Goal: Check status: Check status

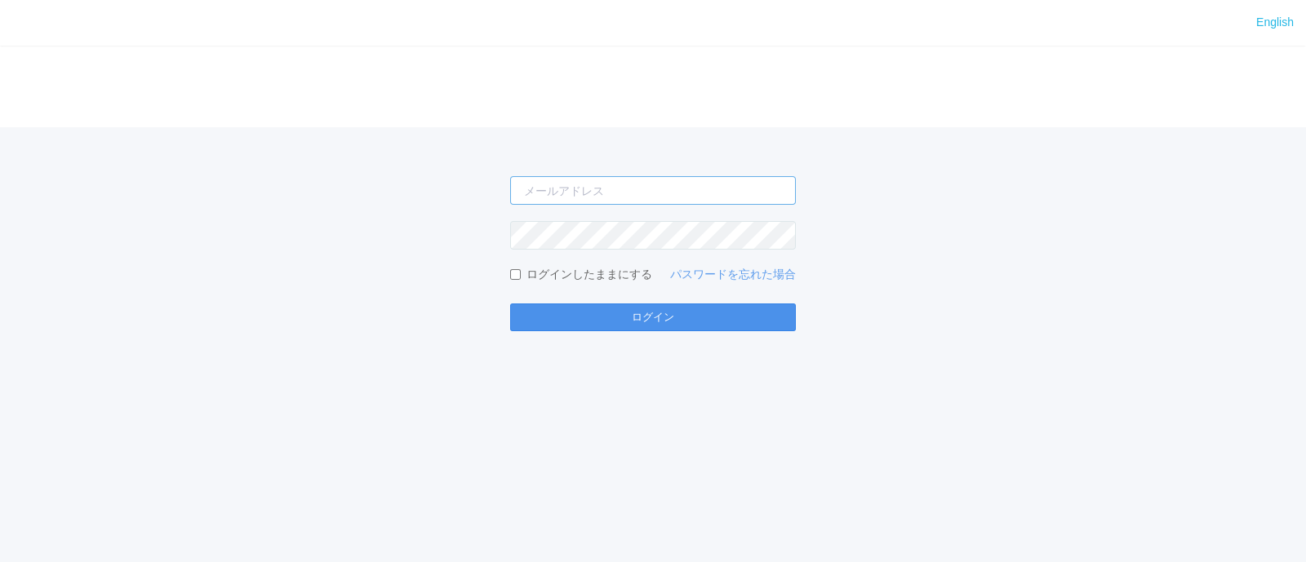
type input "[EMAIL_ADDRESS][DOMAIN_NAME]"
click at [654, 315] on button "ログイン" at bounding box center [653, 318] width 286 height 28
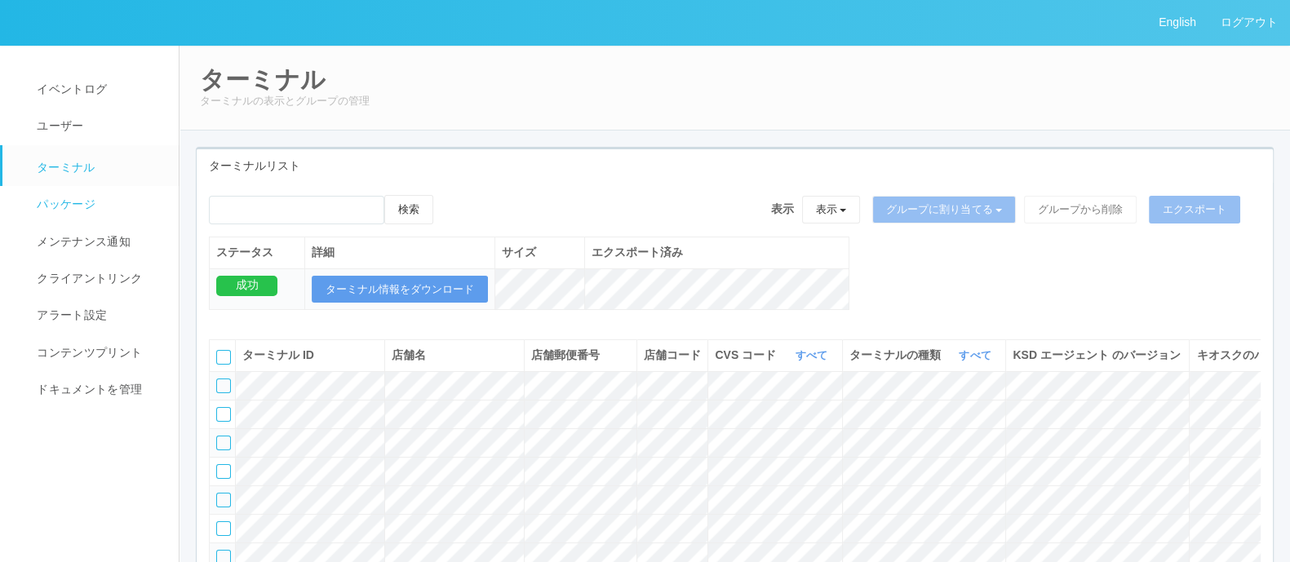
click at [98, 204] on link "パッケージ" at bounding box center [97, 204] width 191 height 37
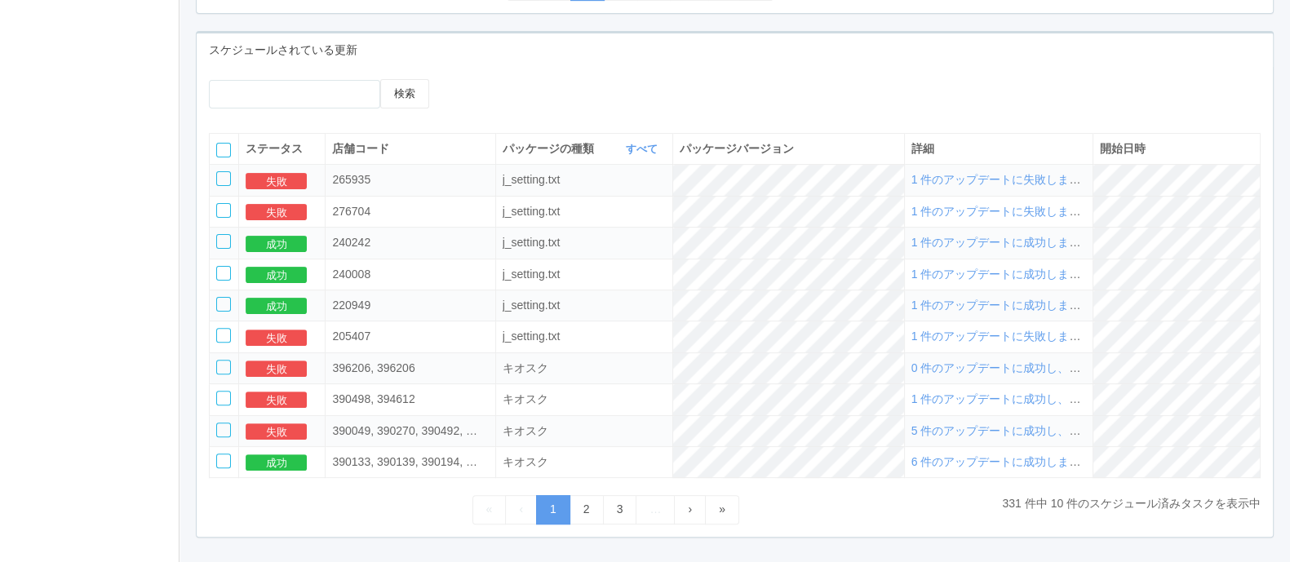
scroll to position [701, 0]
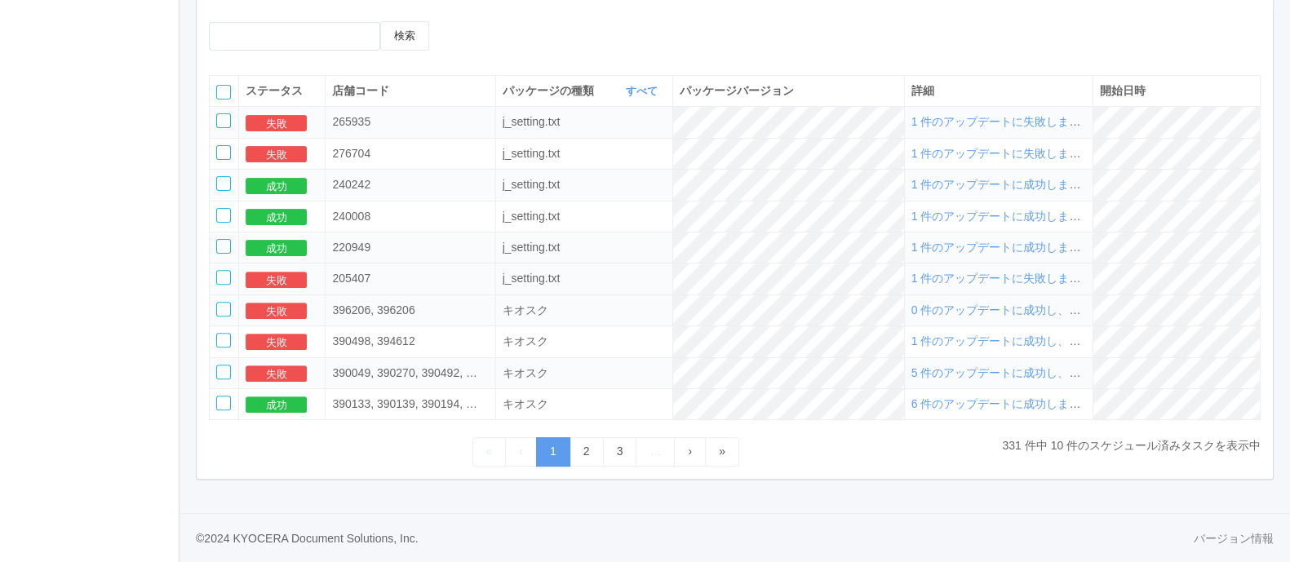
click at [1014, 273] on span "1 件のアップデートに失敗しました" at bounding box center [1002, 278] width 181 height 13
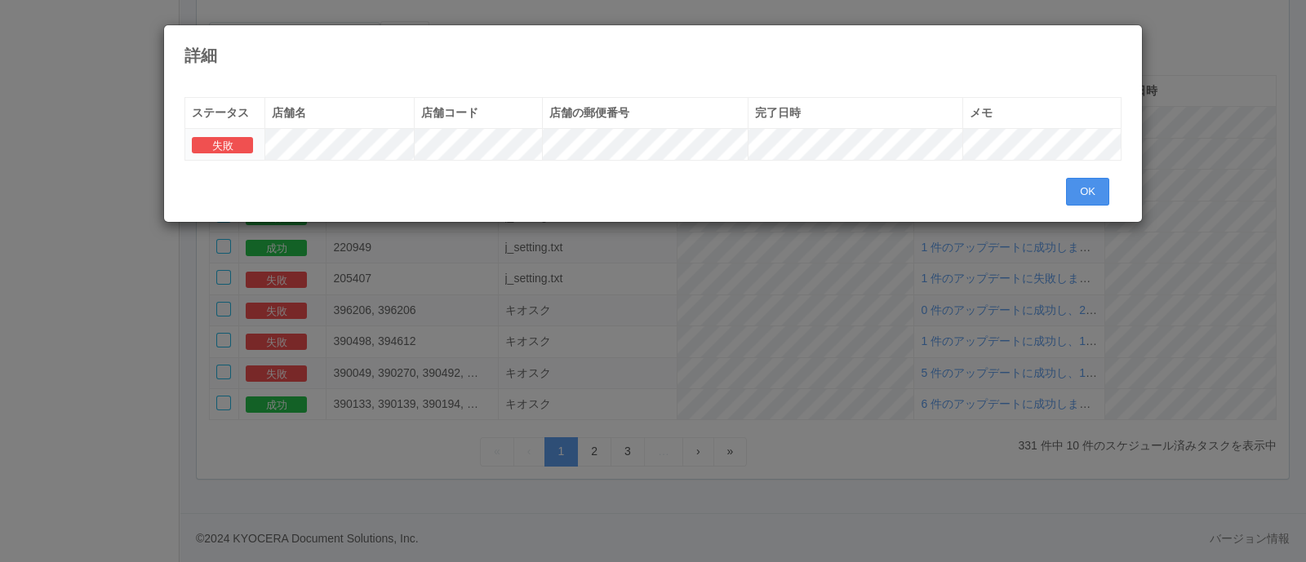
click at [1094, 186] on button "OK" at bounding box center [1087, 192] width 43 height 28
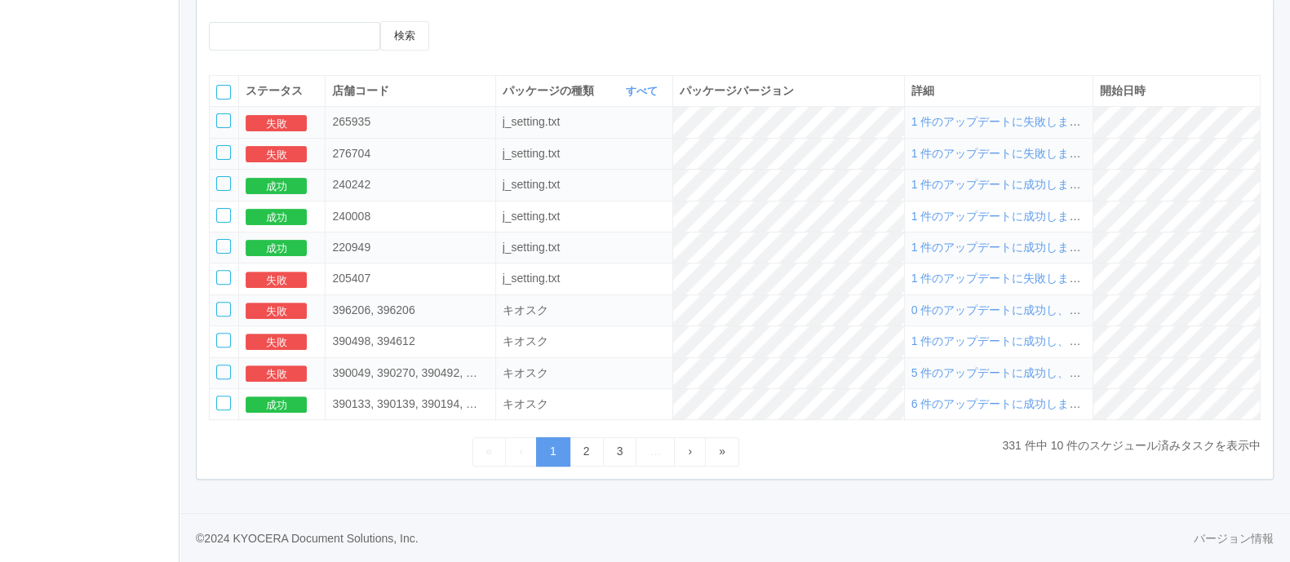
click at [1042, 153] on span "1 件のアップデートに失敗しました" at bounding box center [1002, 153] width 181 height 13
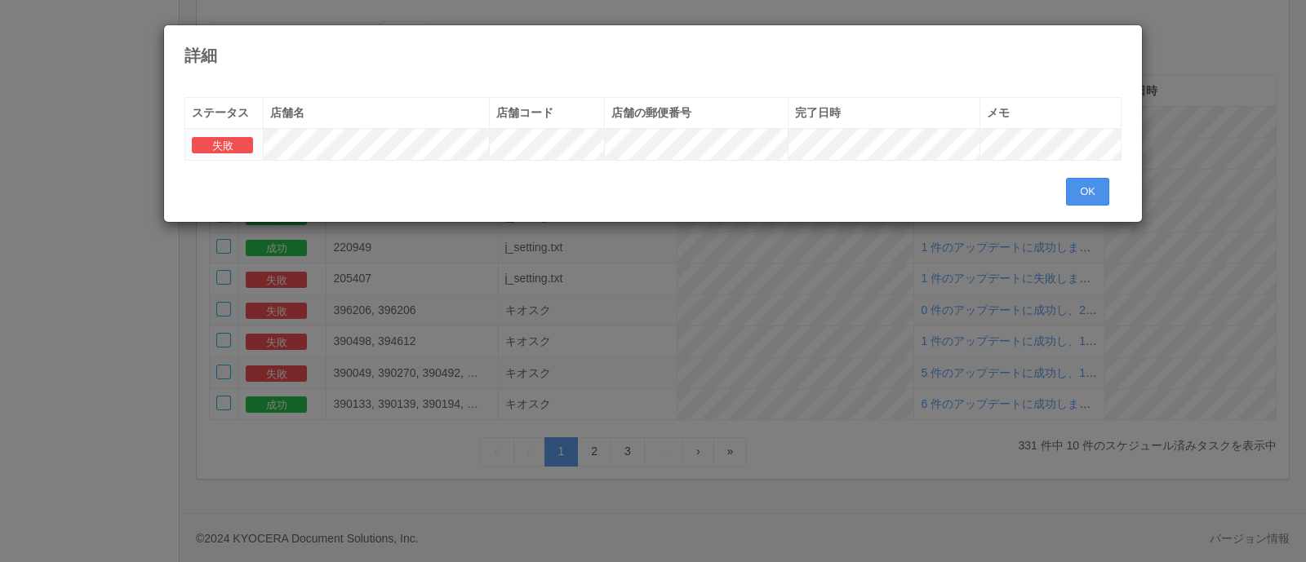
click at [1107, 184] on button "OK" at bounding box center [1087, 192] width 43 height 28
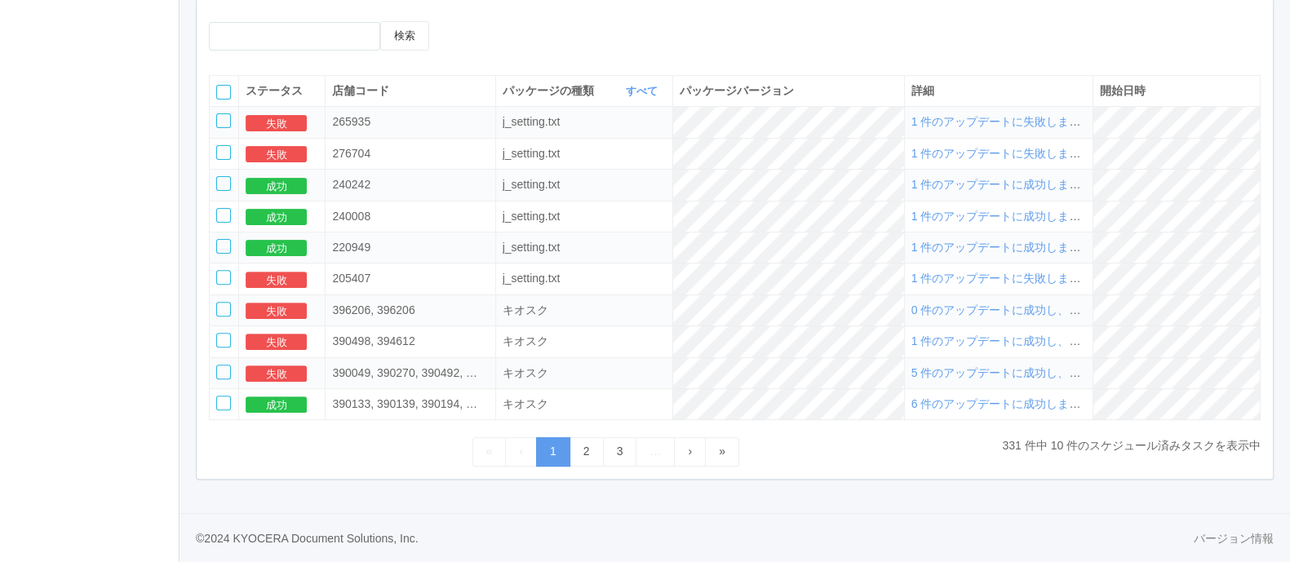
click at [1073, 126] on span "1 件のアップデートに失敗しました" at bounding box center [1002, 121] width 181 height 13
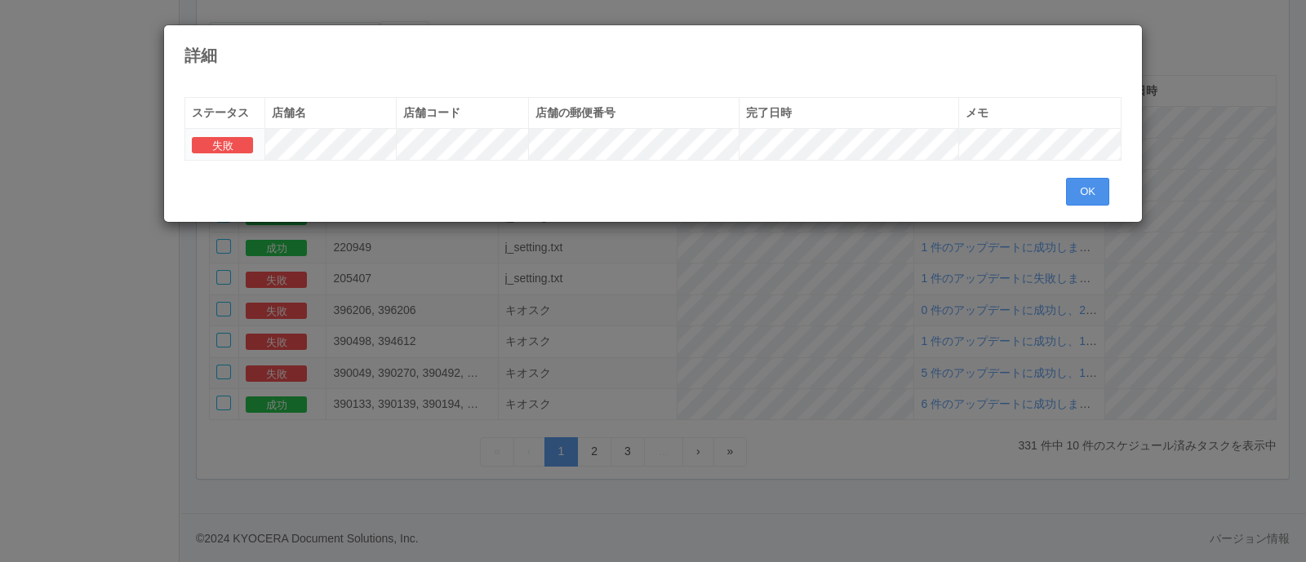
click at [1101, 190] on button "OK" at bounding box center [1087, 192] width 43 height 28
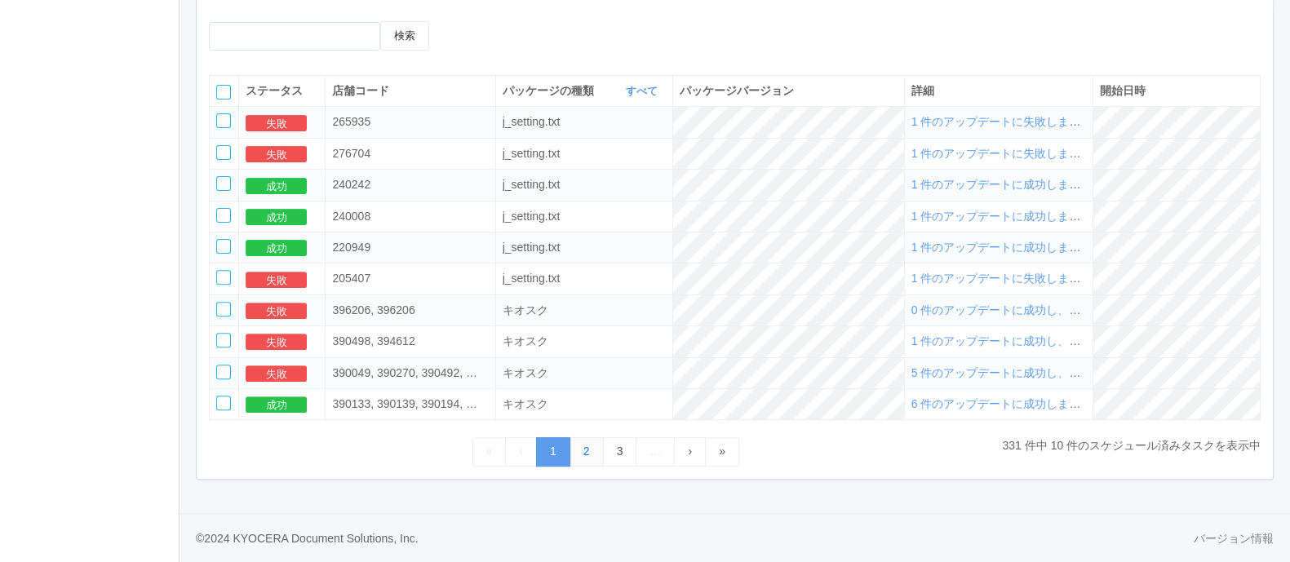
click at [579, 455] on link "2" at bounding box center [587, 451] width 34 height 29
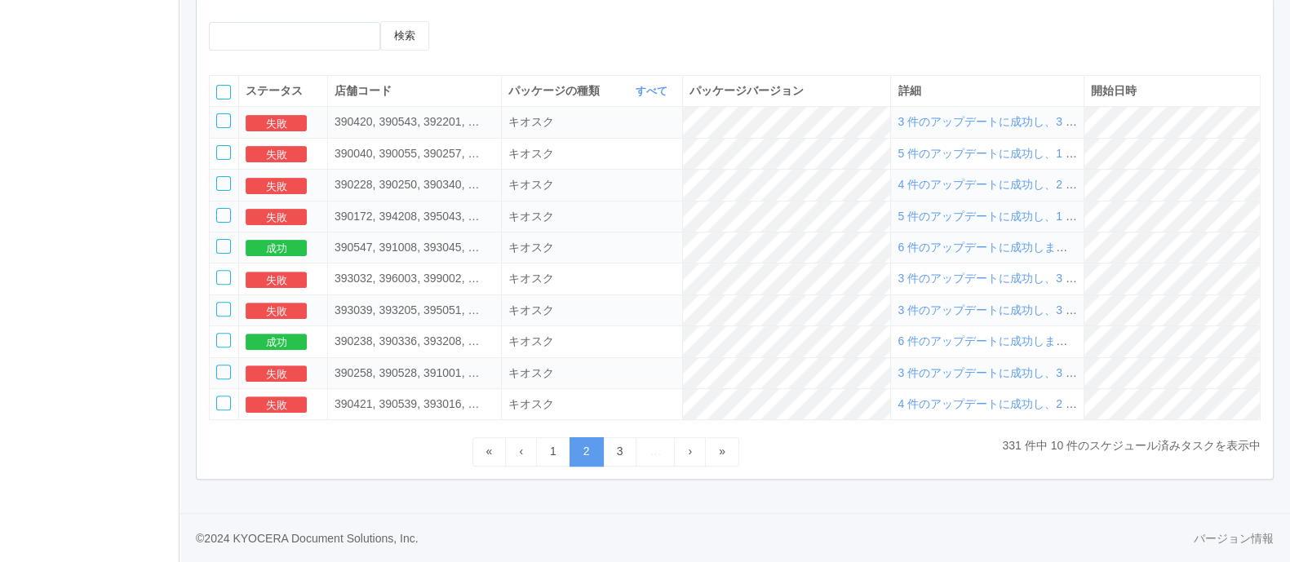
click at [962, 219] on span "5 件のアップデートに成功し、1 件に失敗しました" at bounding box center [1027, 216] width 259 height 13
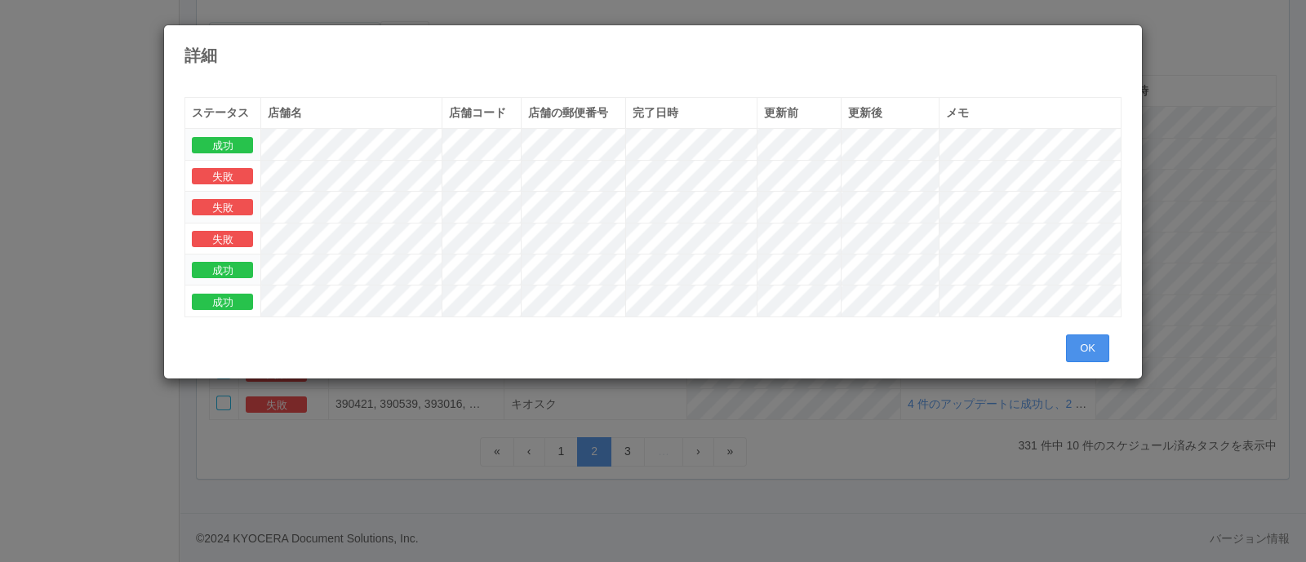
click at [1094, 349] on button "OK" at bounding box center [1087, 349] width 43 height 28
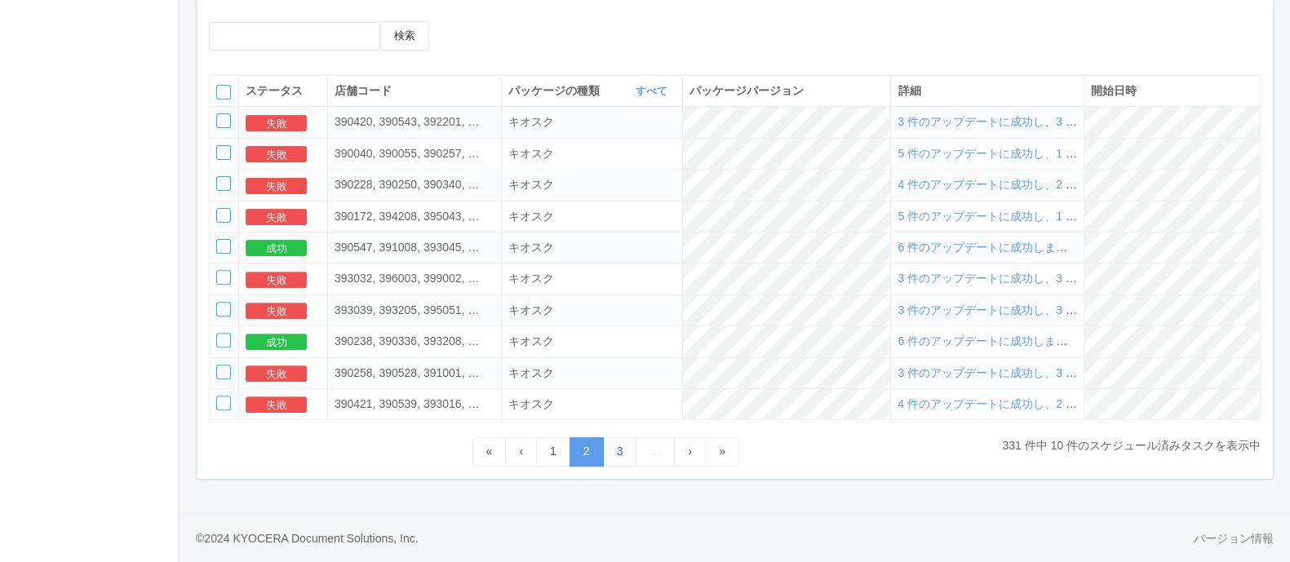
click at [616, 448] on link "3" at bounding box center [620, 451] width 34 height 29
click at [616, 448] on link "4" at bounding box center [620, 451] width 34 height 29
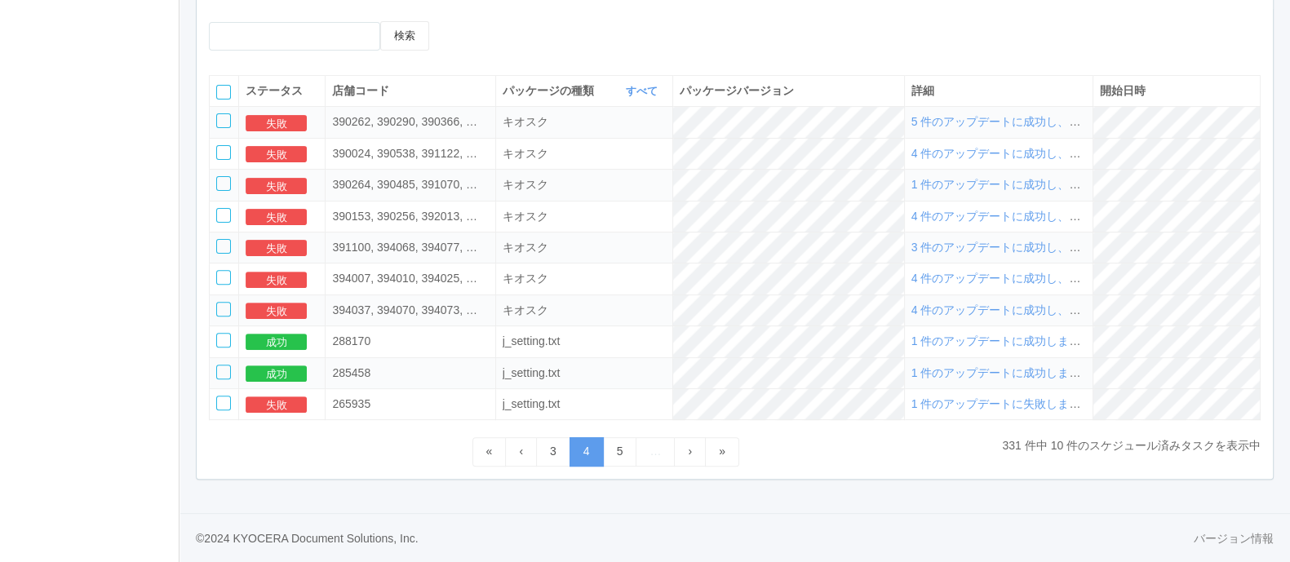
click at [994, 311] on span "4 件のアップデートに成功し、2 件に失敗しました" at bounding box center [1041, 310] width 259 height 13
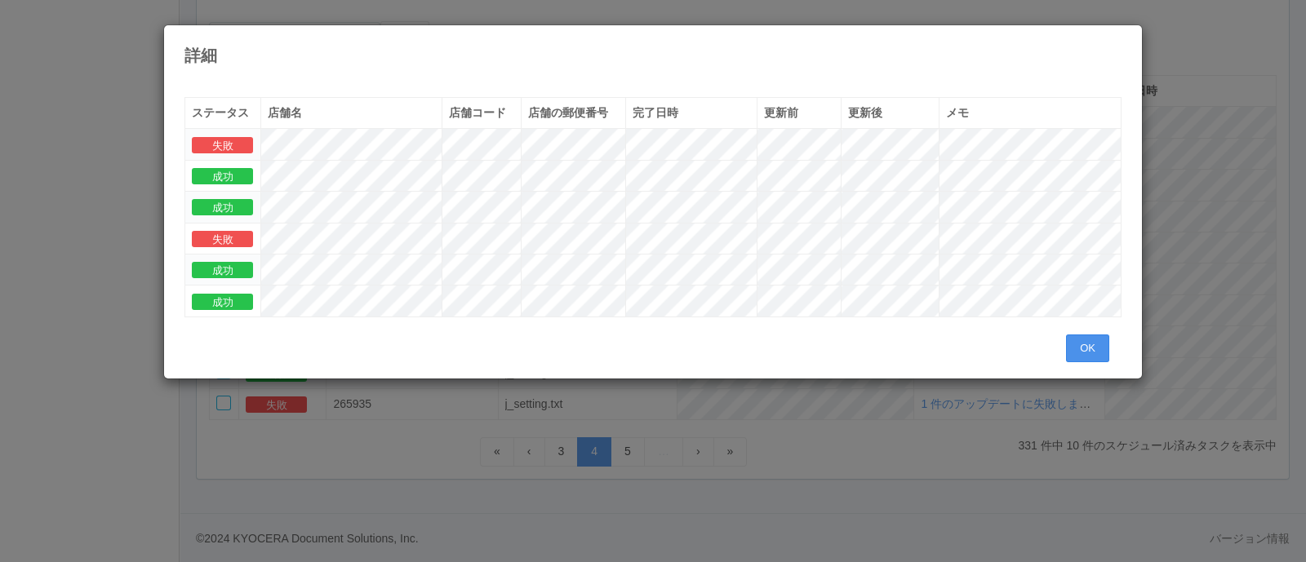
click at [1090, 345] on button "OK" at bounding box center [1087, 349] width 43 height 28
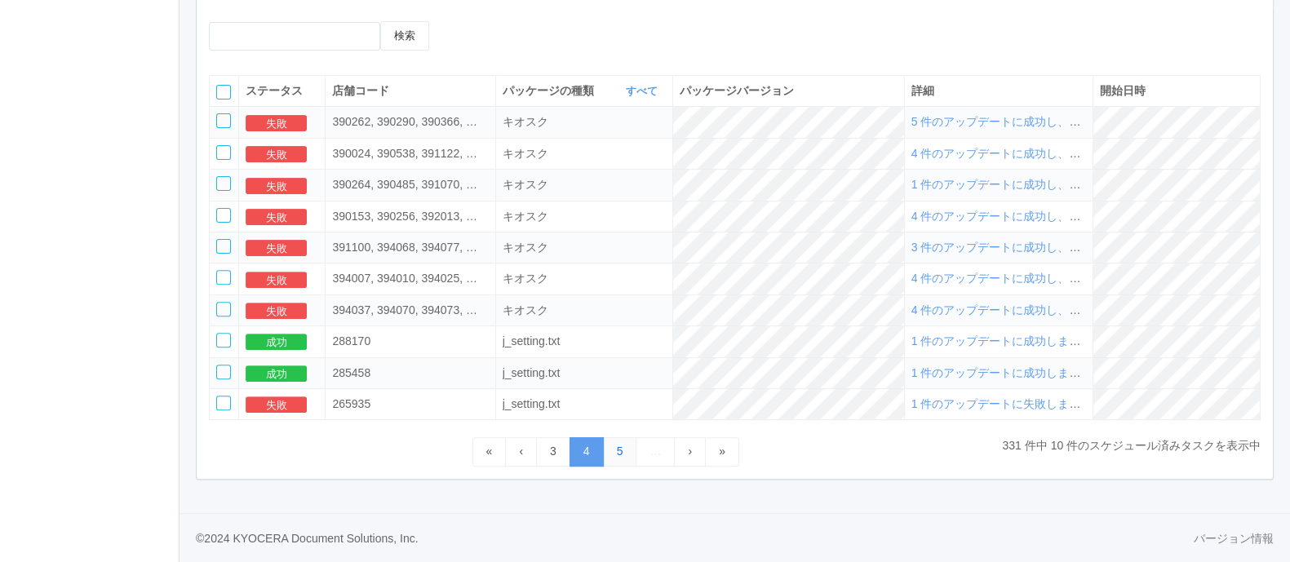
click at [625, 452] on link "5" at bounding box center [620, 451] width 34 height 29
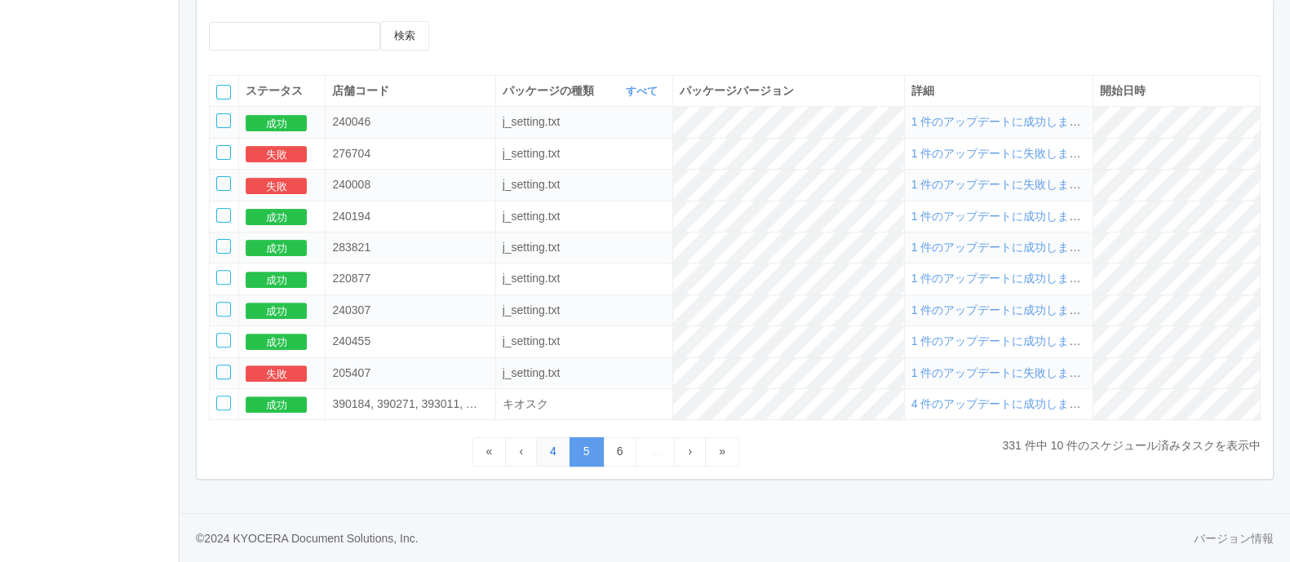
click at [557, 446] on link "4" at bounding box center [553, 451] width 34 height 29
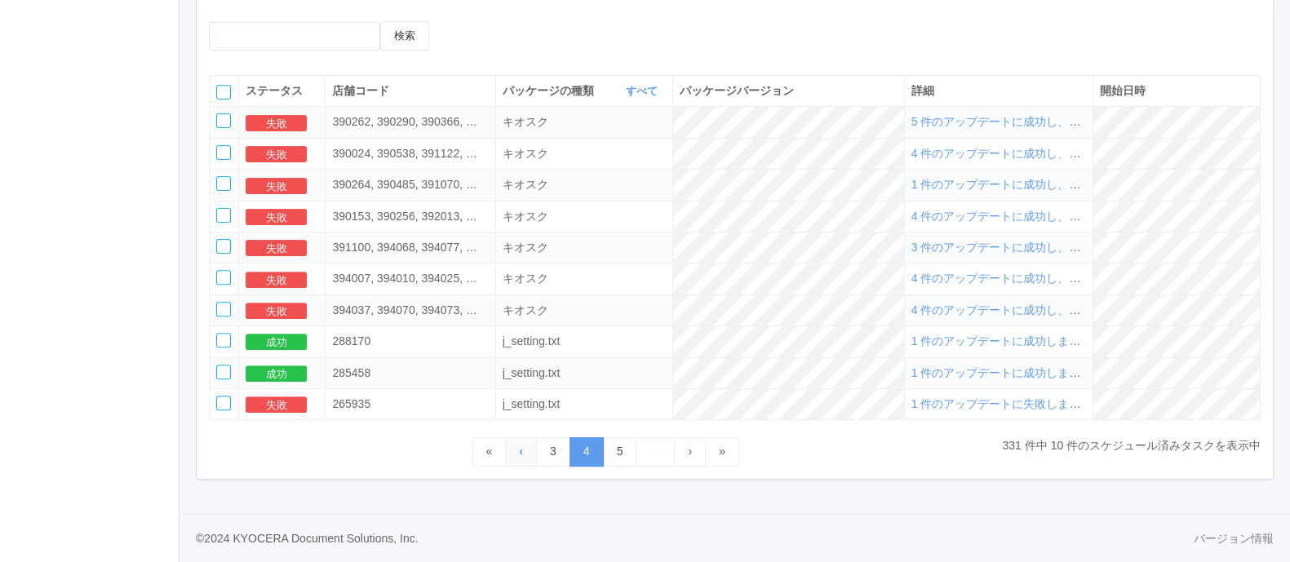
click at [519, 447] on span "‹" at bounding box center [521, 451] width 4 height 13
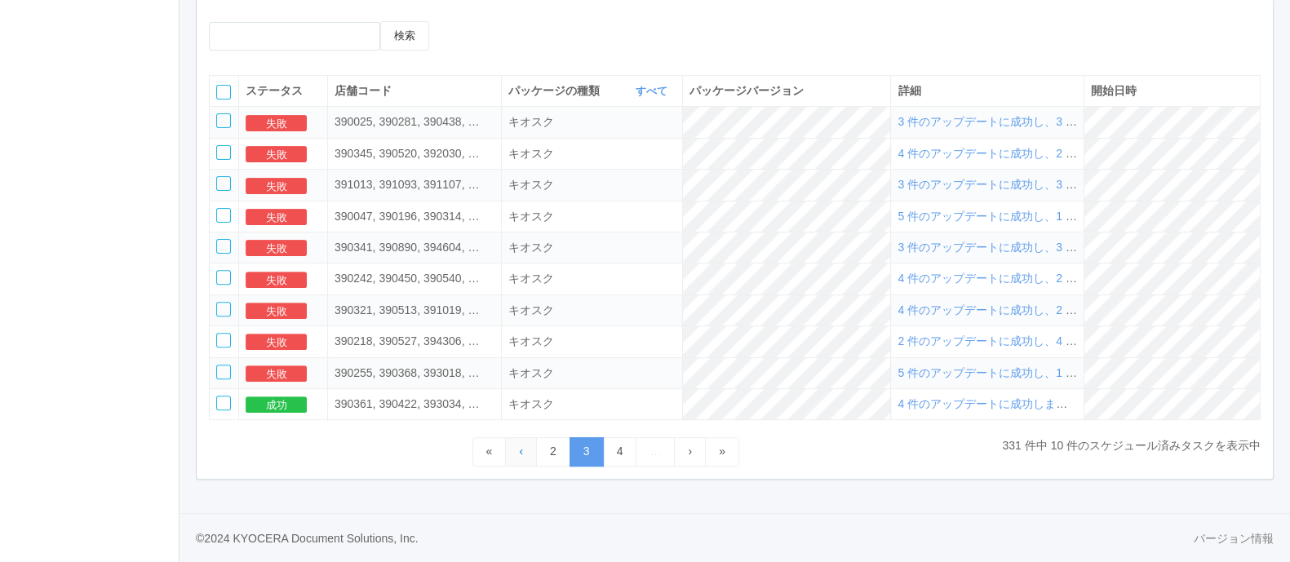
click at [519, 447] on span "‹" at bounding box center [521, 451] width 4 height 13
click at [542, 455] on link "1" at bounding box center [553, 451] width 34 height 29
